Goal: Task Accomplishment & Management: Complete application form

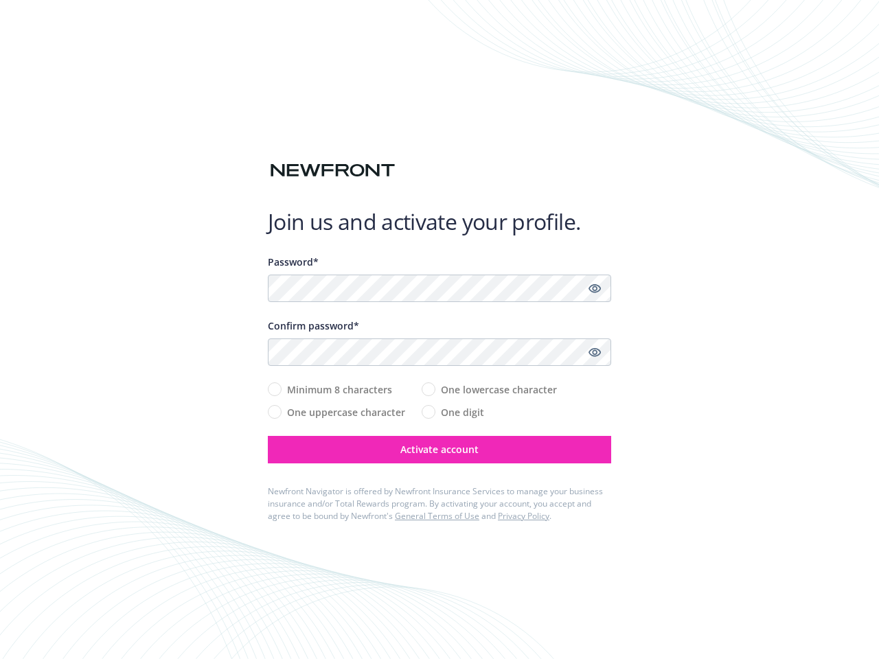
click at [440, 330] on div "Confirm password*" at bounding box center [439, 326] width 343 height 14
click at [595, 288] on icon "Show password" at bounding box center [595, 288] width 12 height 12
click at [595, 352] on icon "Show password" at bounding box center [595, 352] width 12 height 12
click at [440, 450] on span "Activate account" at bounding box center [439, 449] width 78 height 13
